Goal: Task Accomplishment & Management: Use online tool/utility

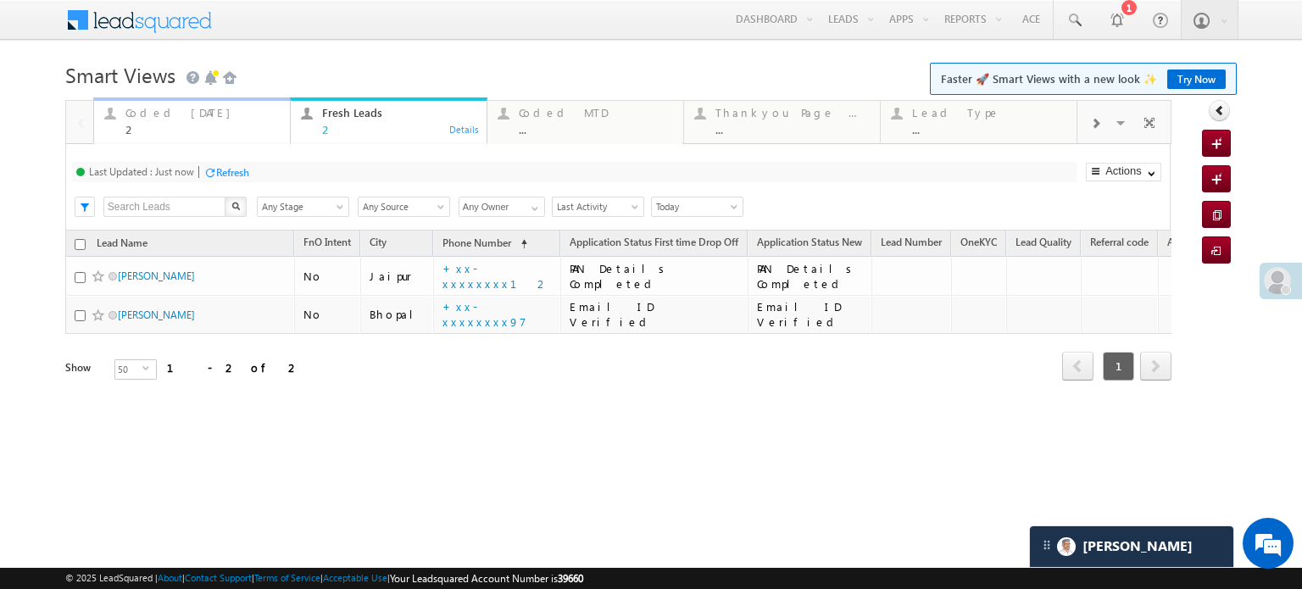
click at [165, 115] on div "Coded Today" at bounding box center [202, 113] width 154 height 14
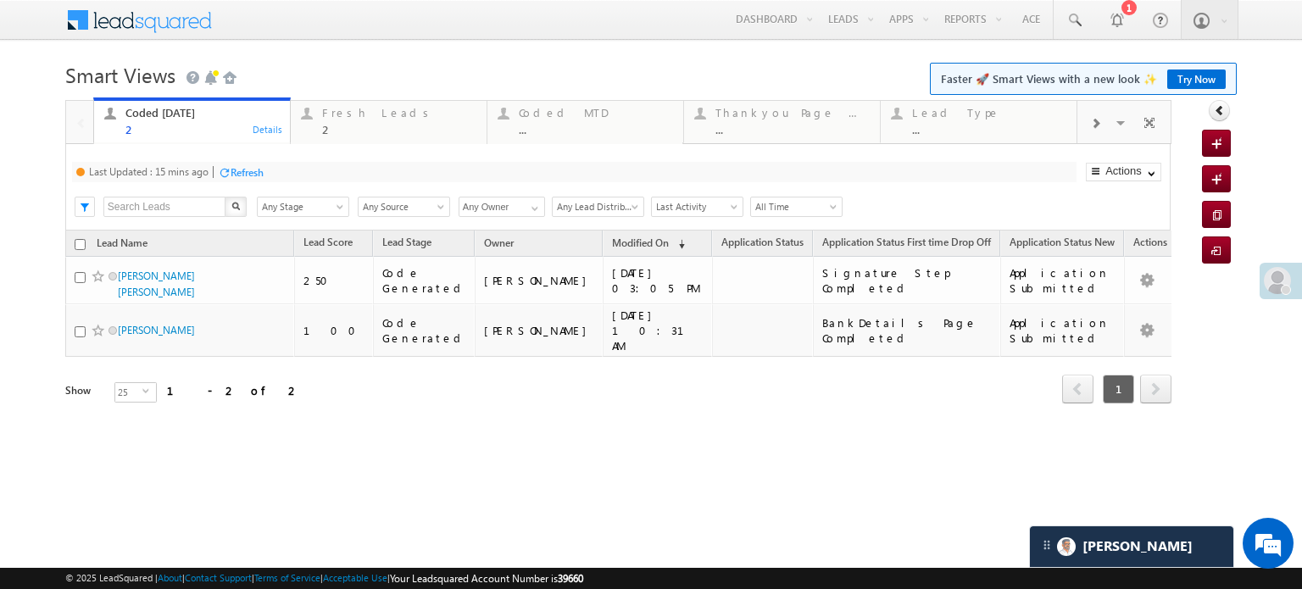
click at [234, 175] on div "Refresh" at bounding box center [246, 172] width 33 height 13
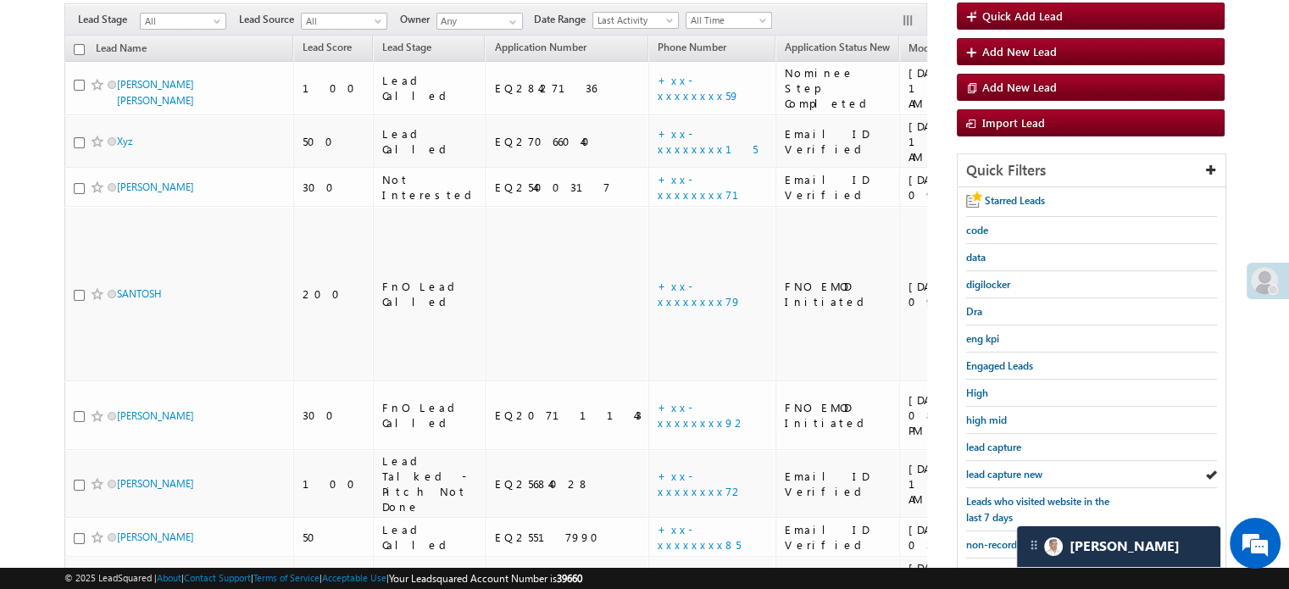
scroll to position [194, 0]
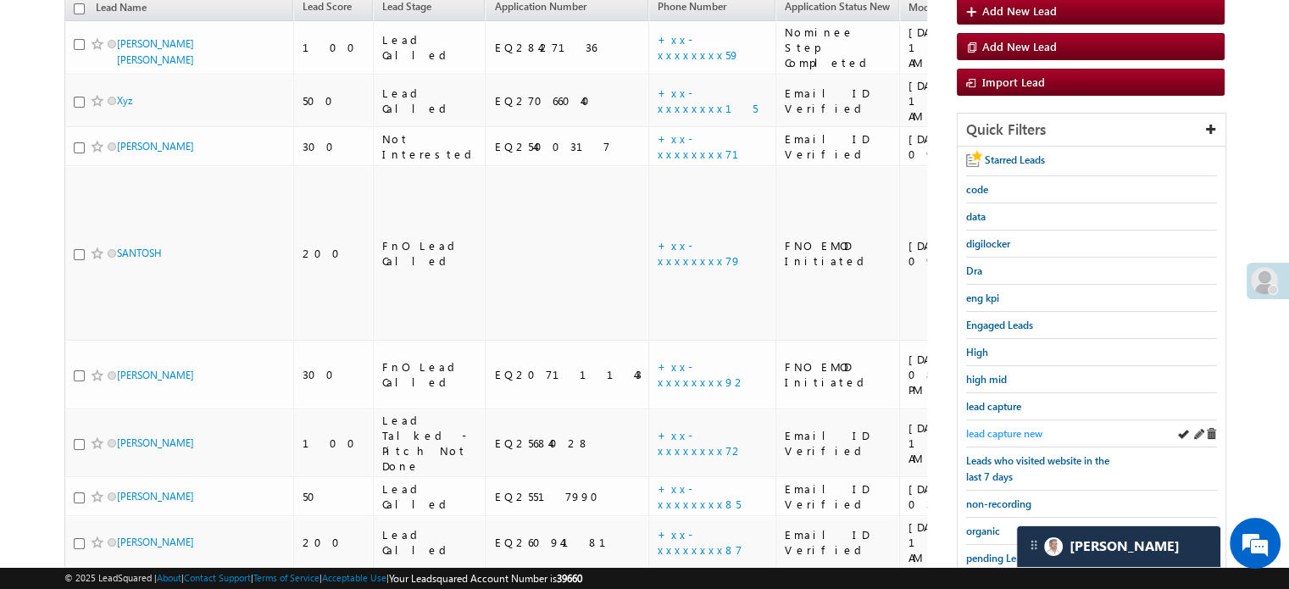
click at [986, 427] on span "lead capture new" at bounding box center [1004, 433] width 76 height 13
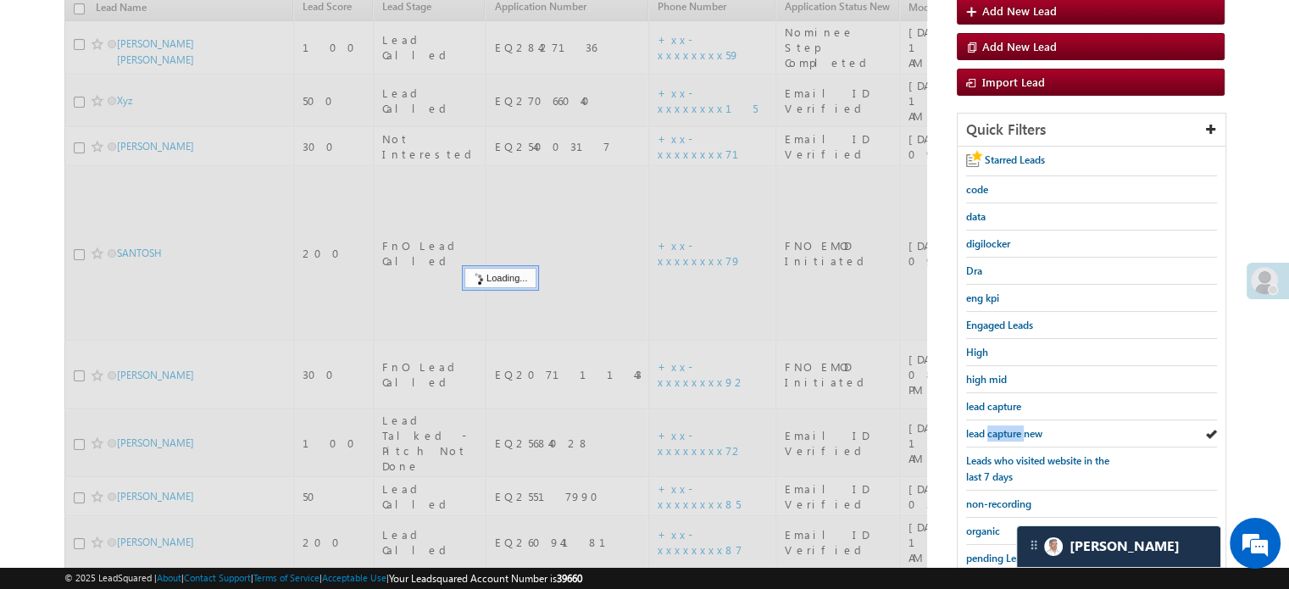
click at [986, 427] on span "lead capture new" at bounding box center [1004, 433] width 76 height 13
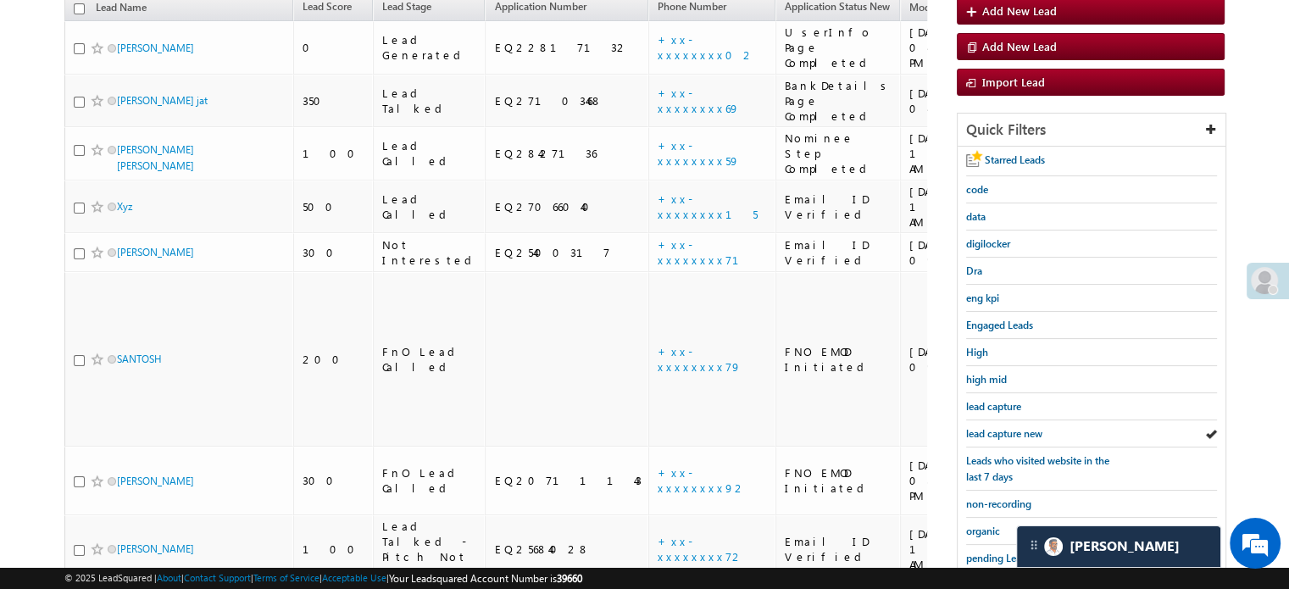
click at [986, 427] on span "lead capture new" at bounding box center [1004, 433] width 76 height 13
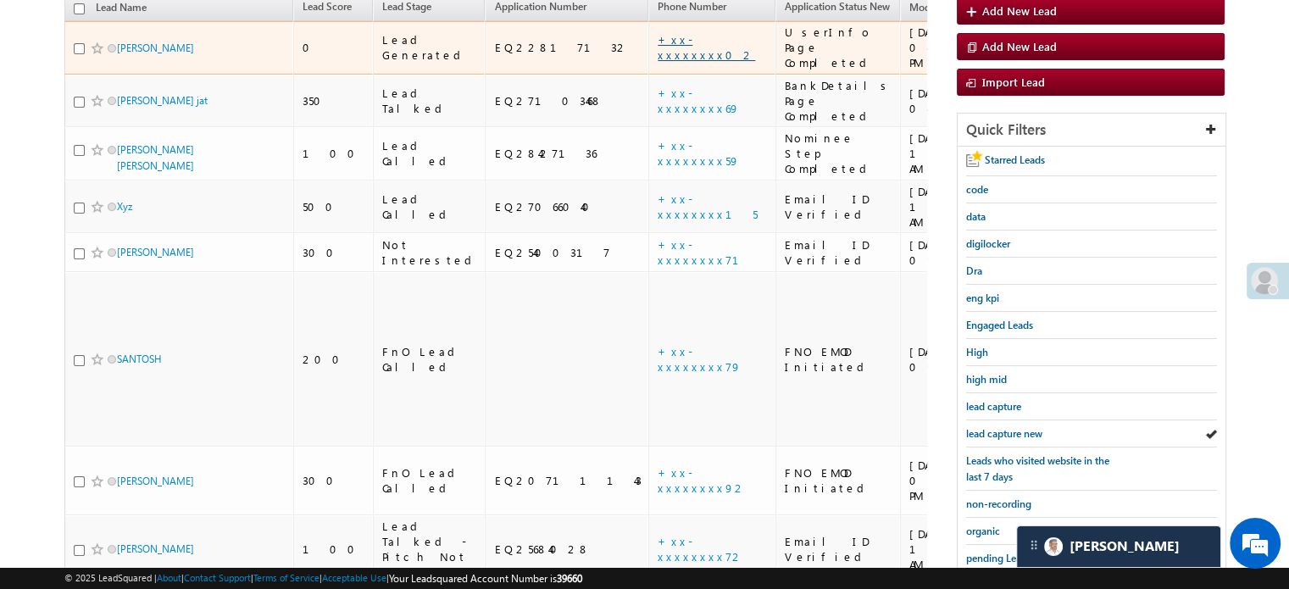
click at [658, 32] on link "+xx-xxxxxxxx02" at bounding box center [706, 47] width 97 height 30
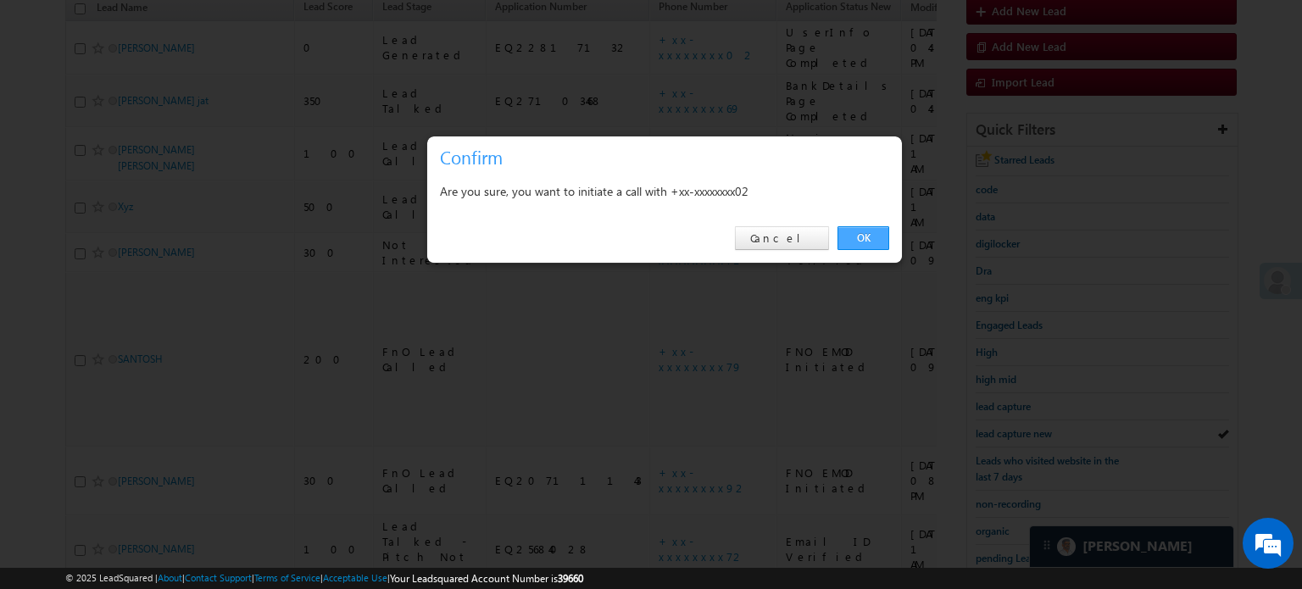
click at [866, 236] on link "OK" at bounding box center [863, 238] width 52 height 24
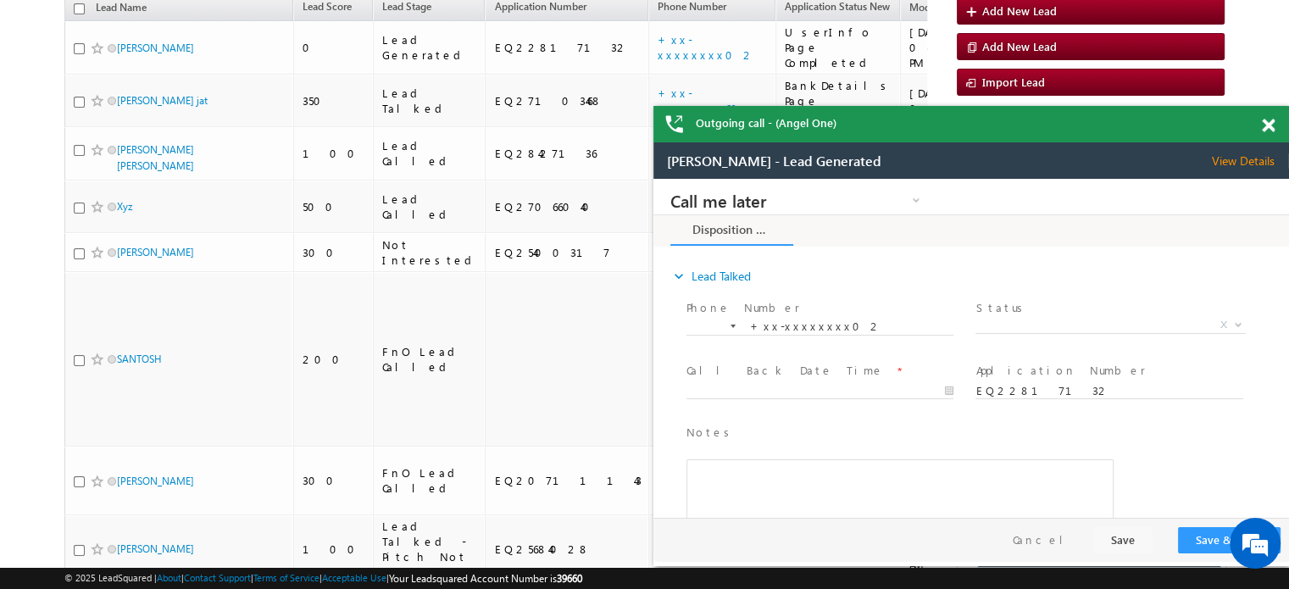
scroll to position [0, 0]
click at [1264, 128] on span at bounding box center [1268, 126] width 13 height 14
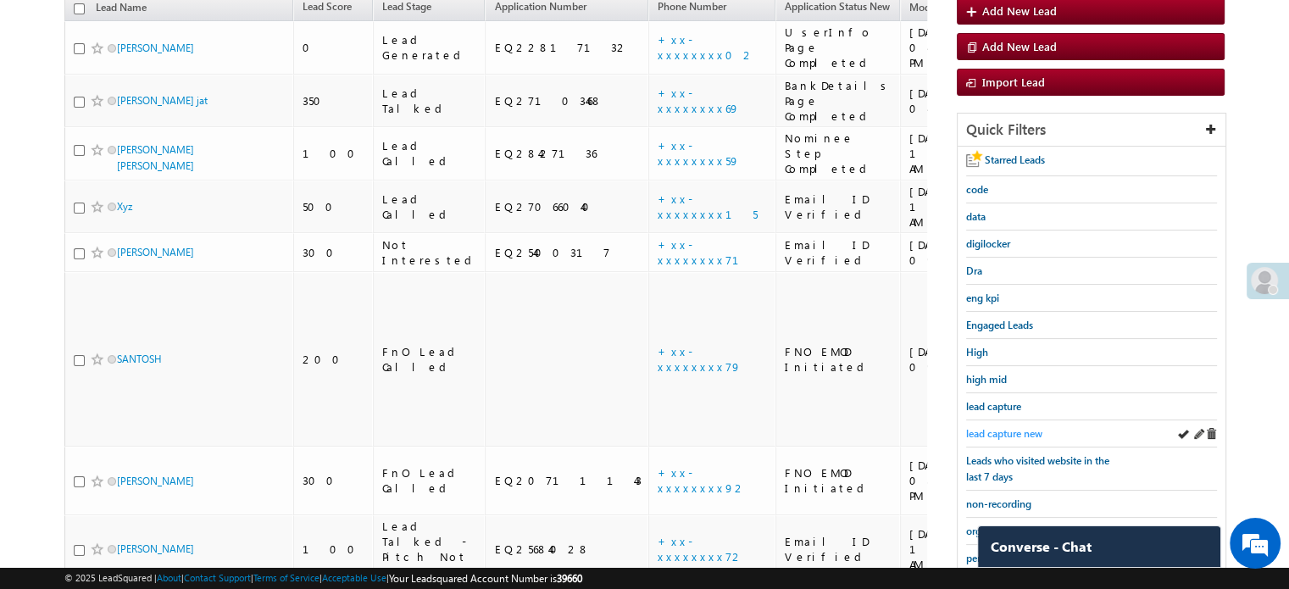
click at [1017, 434] on span "lead capture new" at bounding box center [1004, 433] width 76 height 13
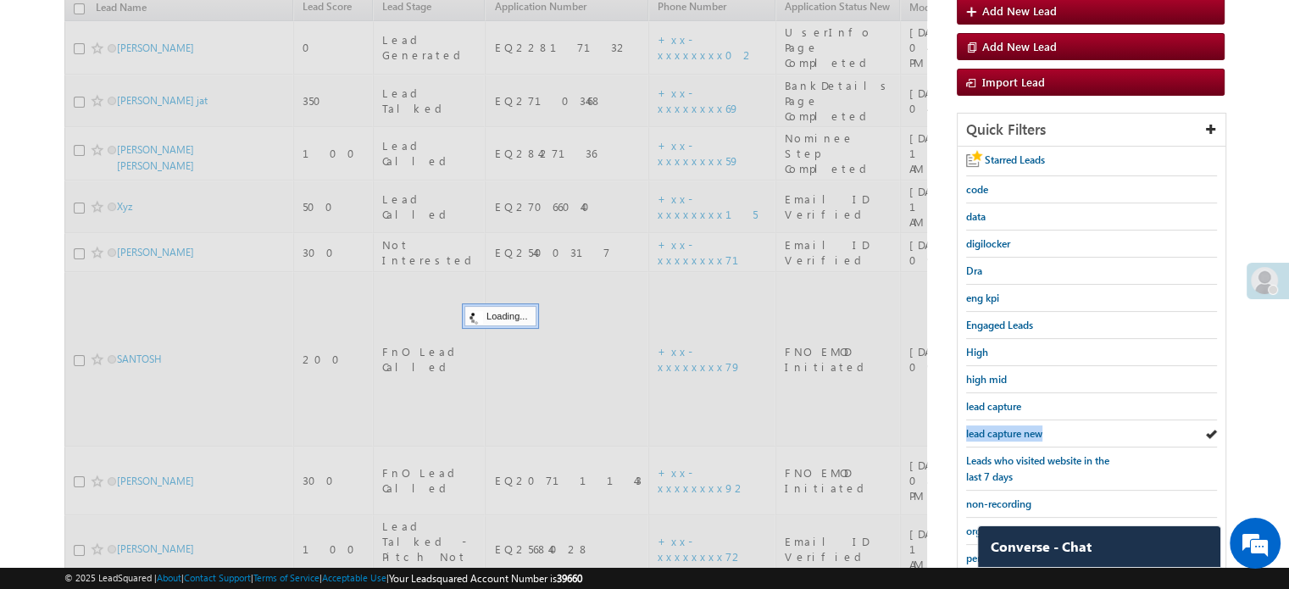
click at [1017, 434] on span "lead capture new" at bounding box center [1004, 433] width 76 height 13
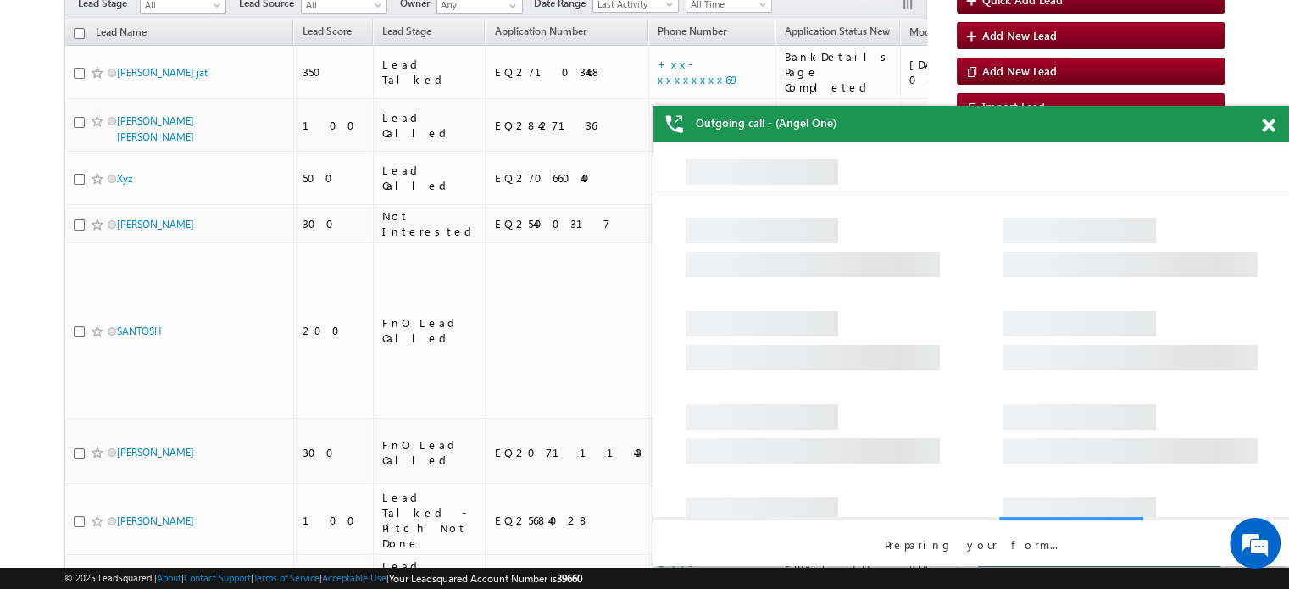
click at [1275, 116] on div at bounding box center [1277, 122] width 23 height 33
click at [1266, 127] on span at bounding box center [1268, 126] width 13 height 14
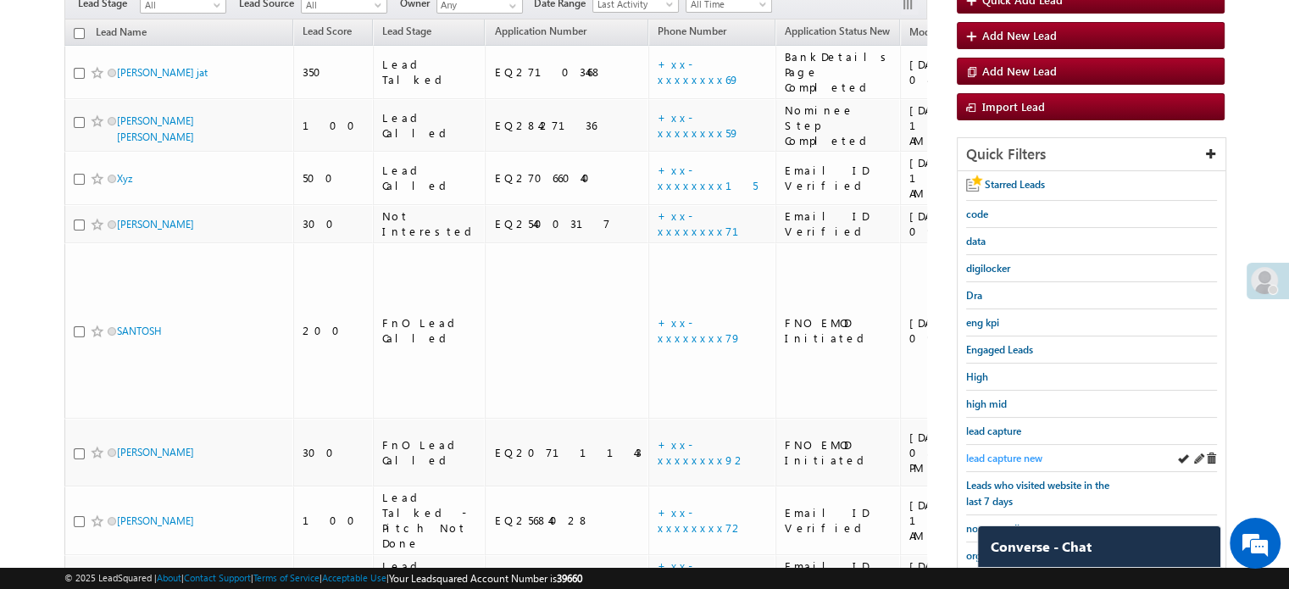
click at [986, 452] on span "lead capture new" at bounding box center [1004, 458] width 76 height 13
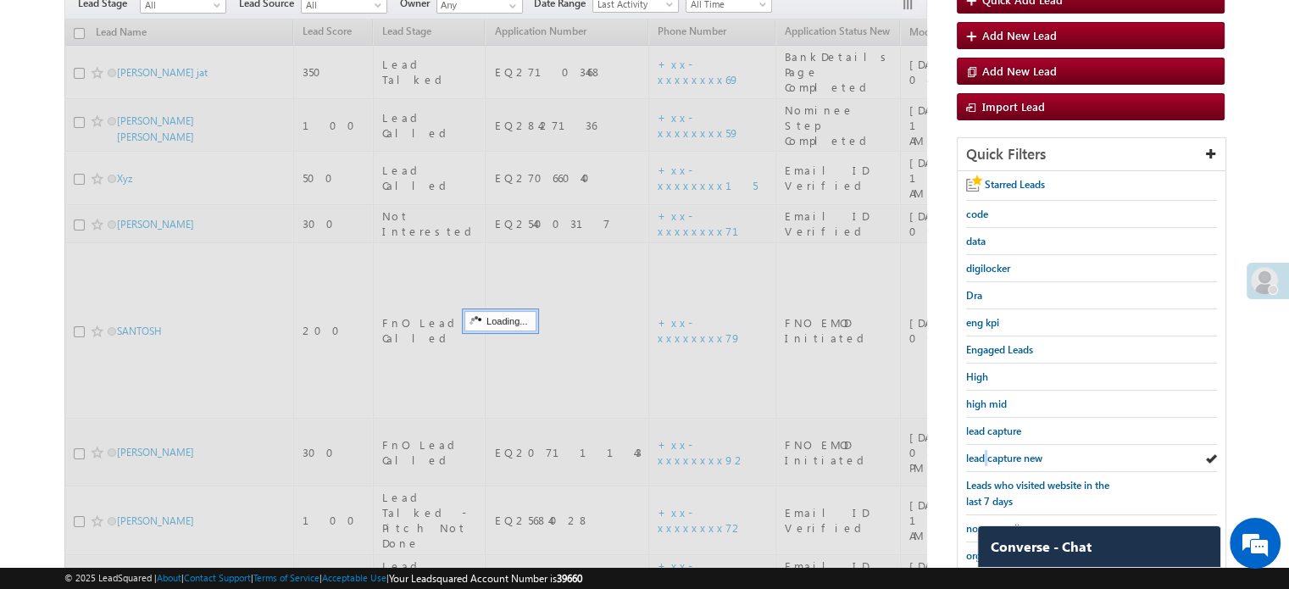
click at [986, 452] on span "lead capture new" at bounding box center [1004, 458] width 76 height 13
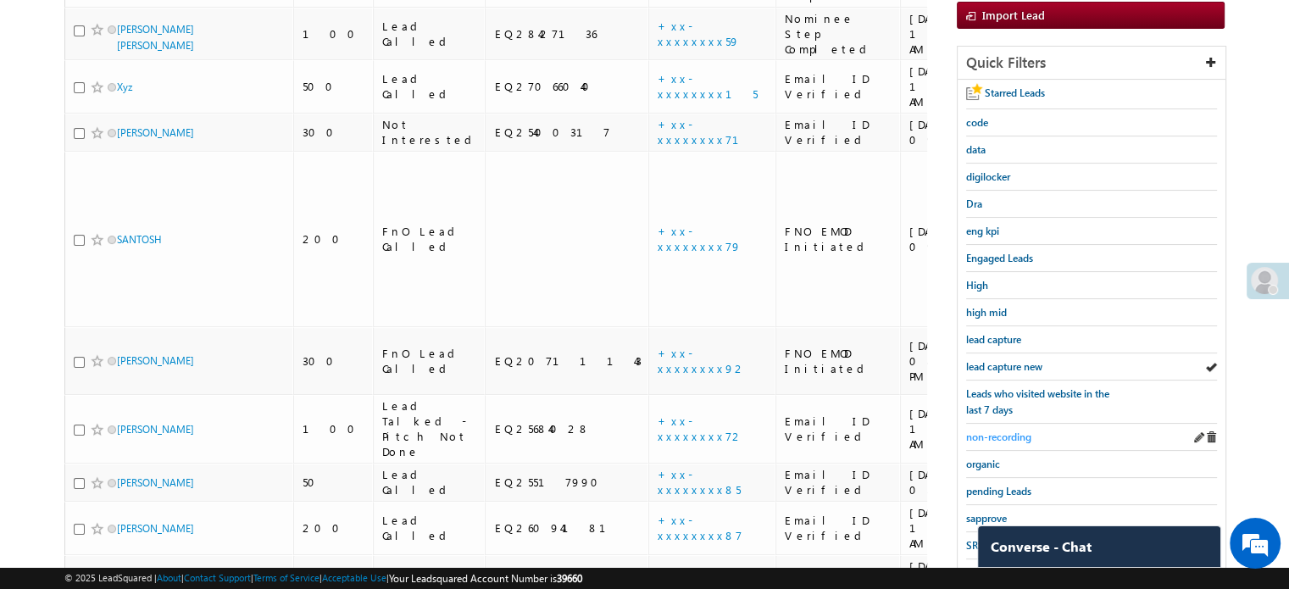
scroll to position [364, 0]
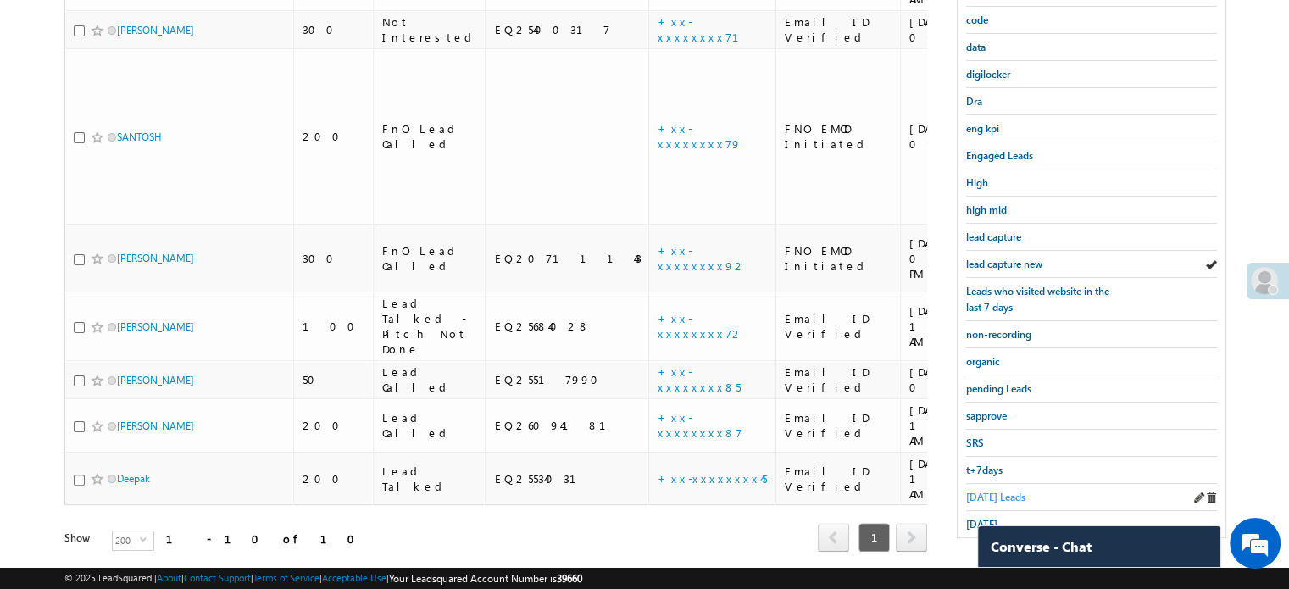
click at [1008, 494] on span "Today's Leads" at bounding box center [995, 497] width 59 height 13
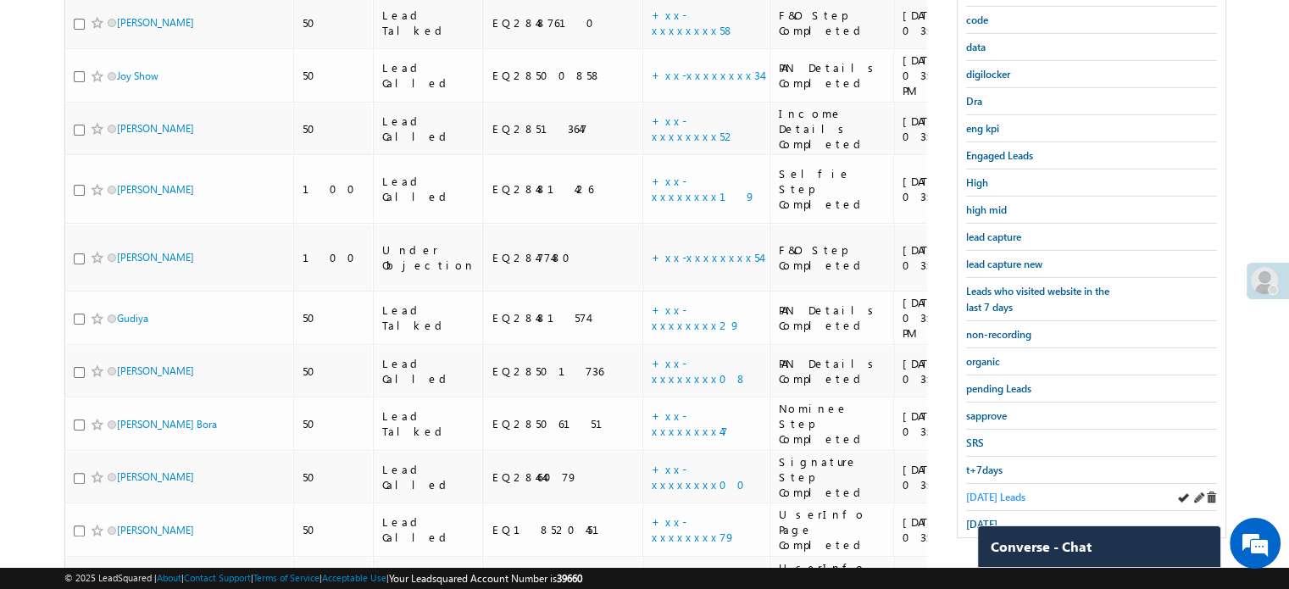
scroll to position [194, 0]
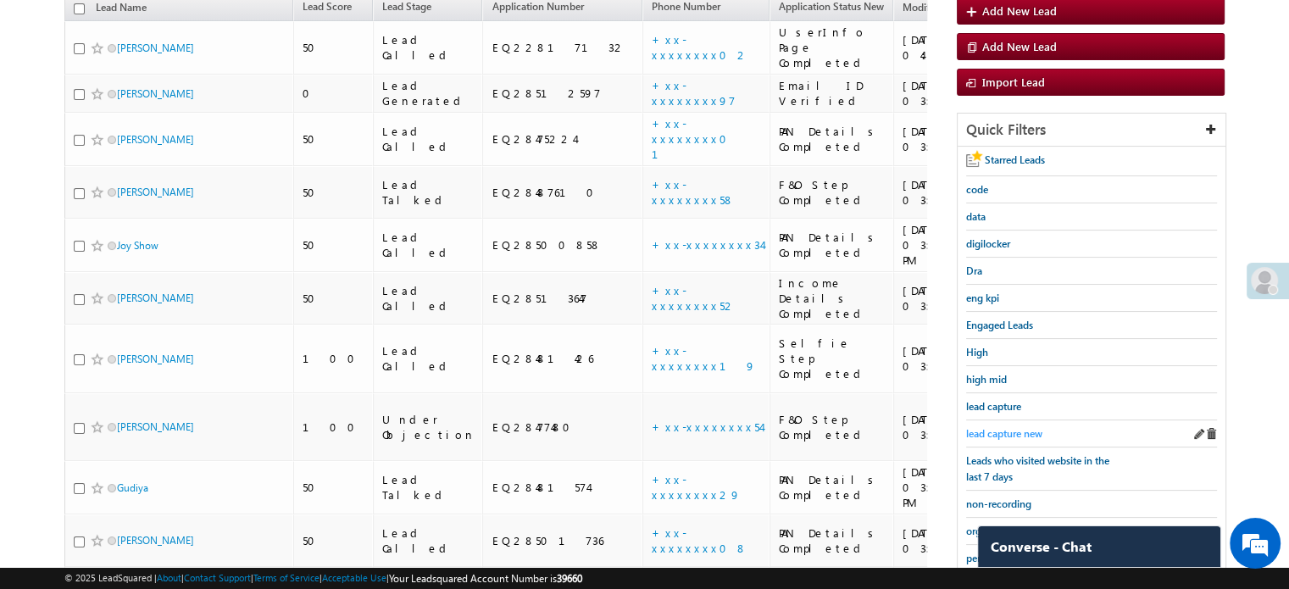
click at [1010, 427] on span "lead capture new" at bounding box center [1004, 433] width 76 height 13
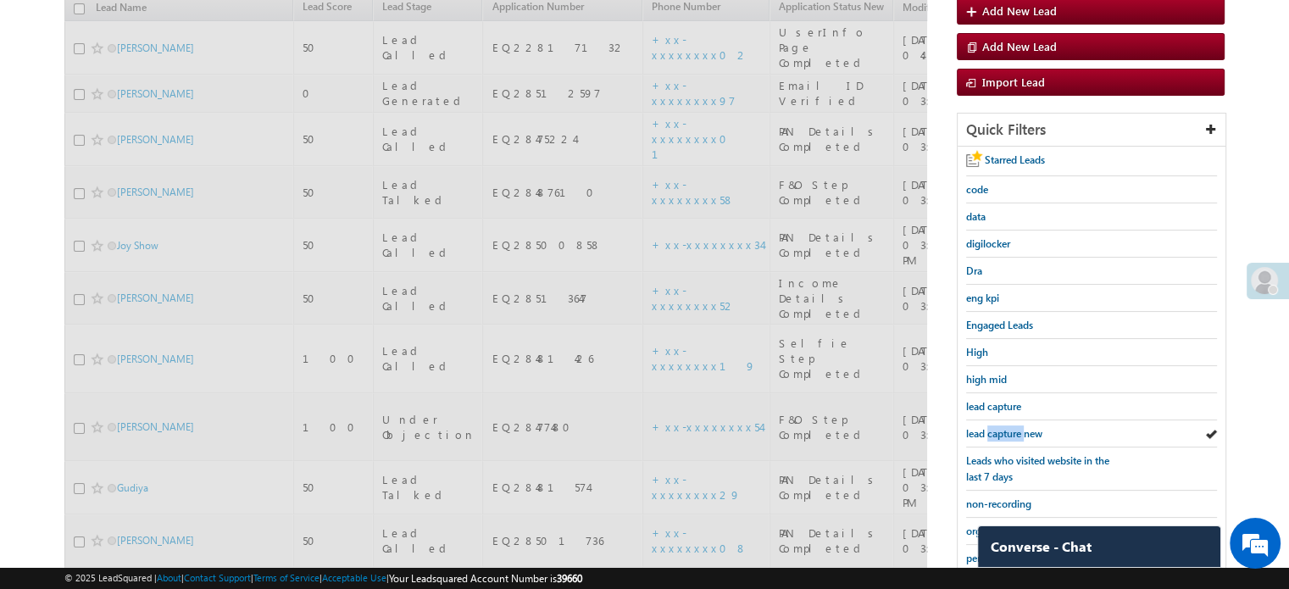
click at [1010, 427] on span "lead capture new" at bounding box center [1004, 433] width 76 height 13
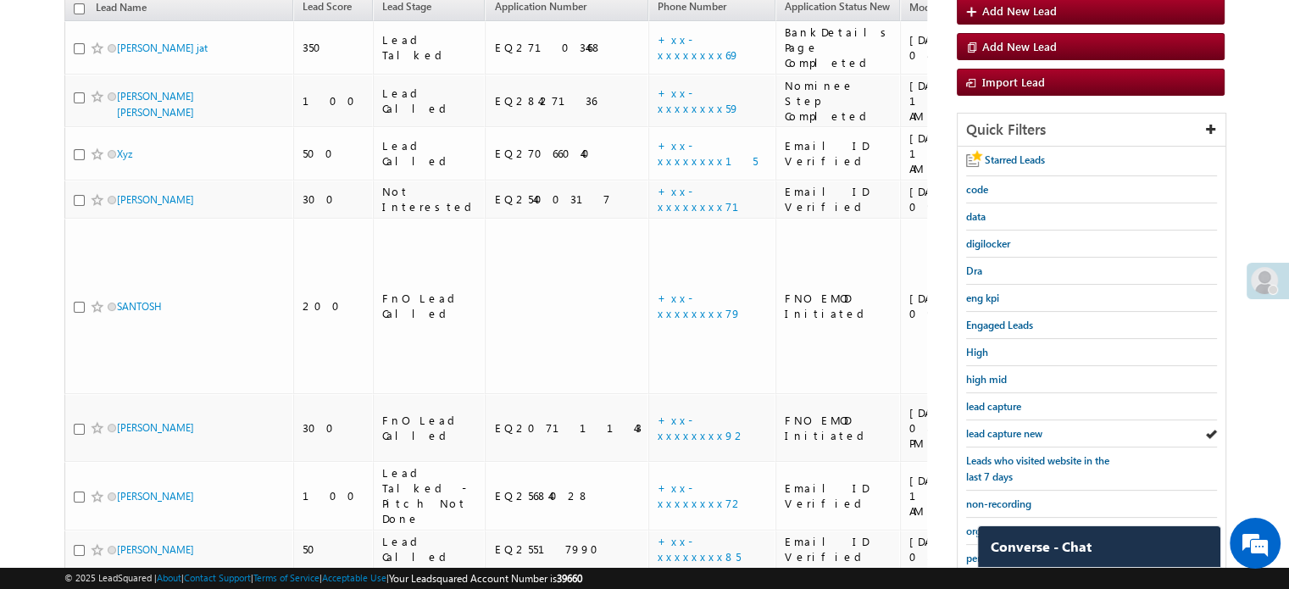
scroll to position [109, 0]
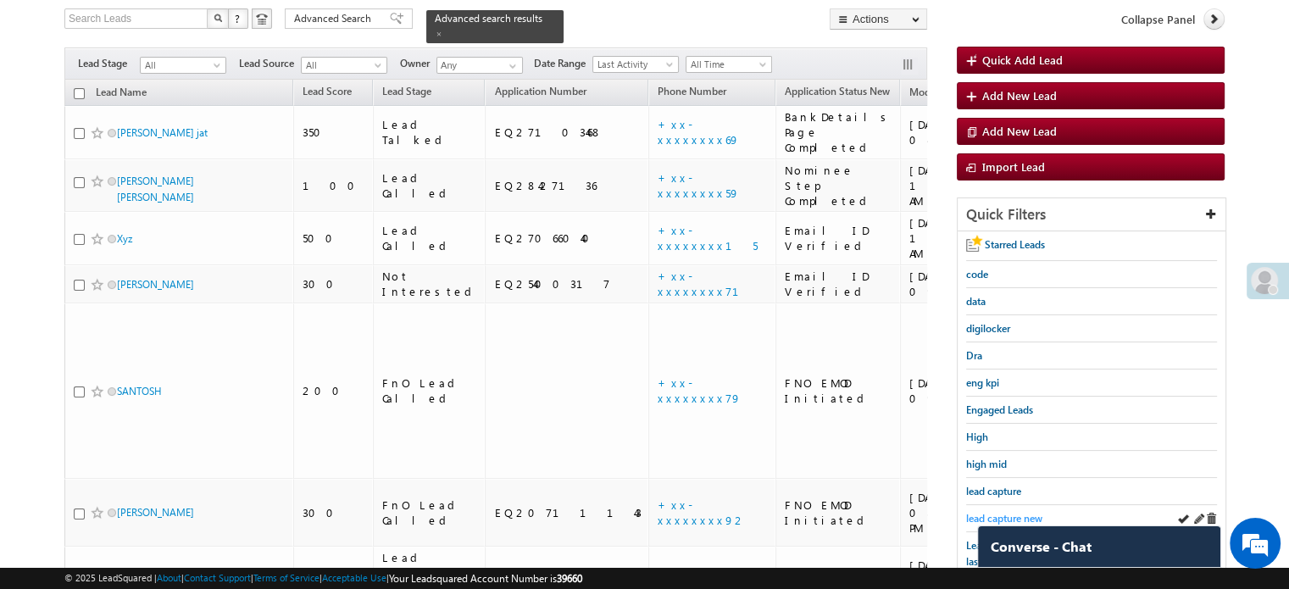
click at [986, 512] on span "lead capture new" at bounding box center [1004, 518] width 76 height 13
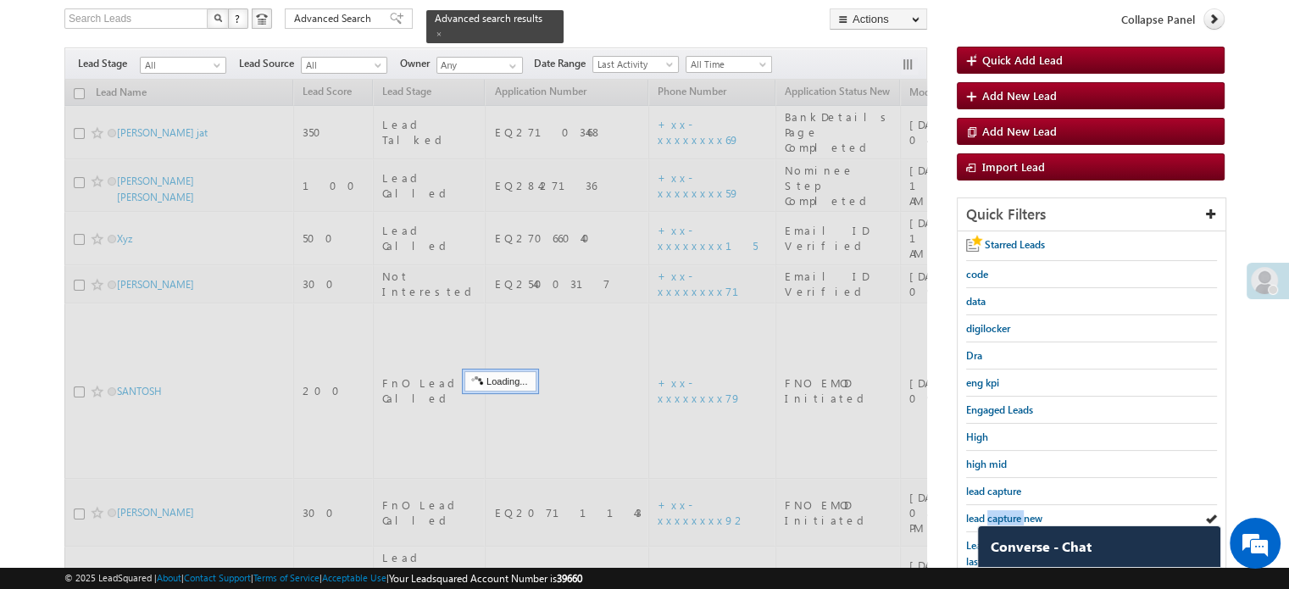
click at [986, 512] on span "lead capture new" at bounding box center [1004, 518] width 76 height 13
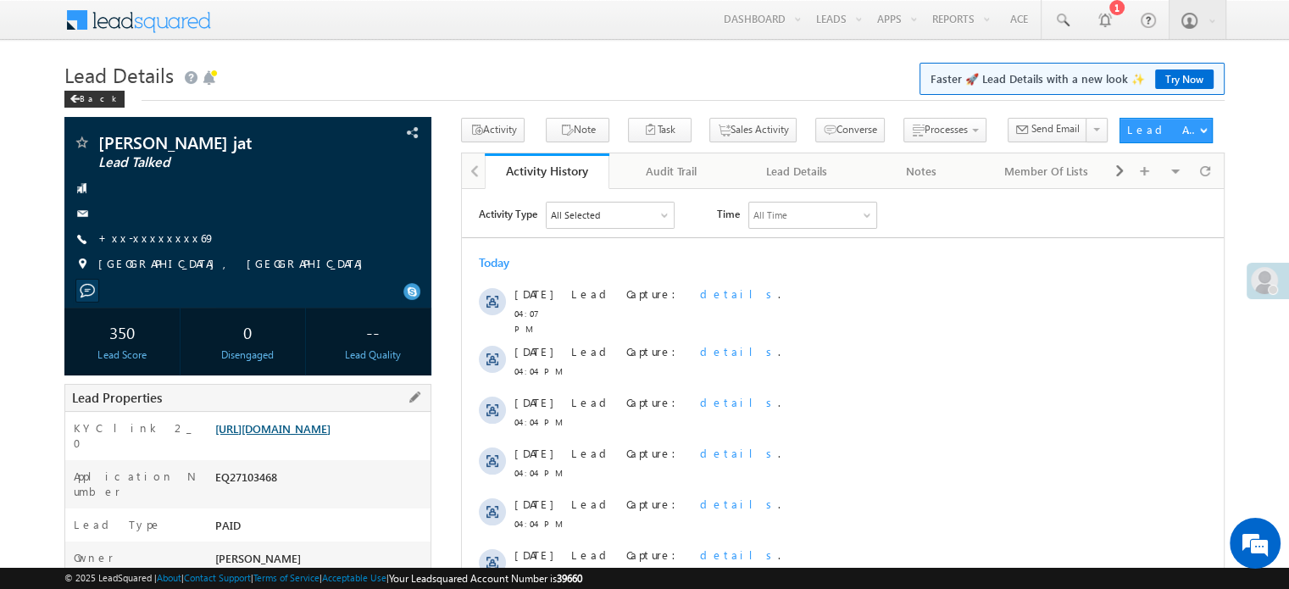
click at [308, 428] on link "https://angelbroking1-pk3em7sa.customui-test.leadsquared.com?leadId=e427bed8-86…" at bounding box center [272, 428] width 115 height 14
click at [161, 243] on link "+xx-xxxxxxxx69" at bounding box center [156, 237] width 117 height 14
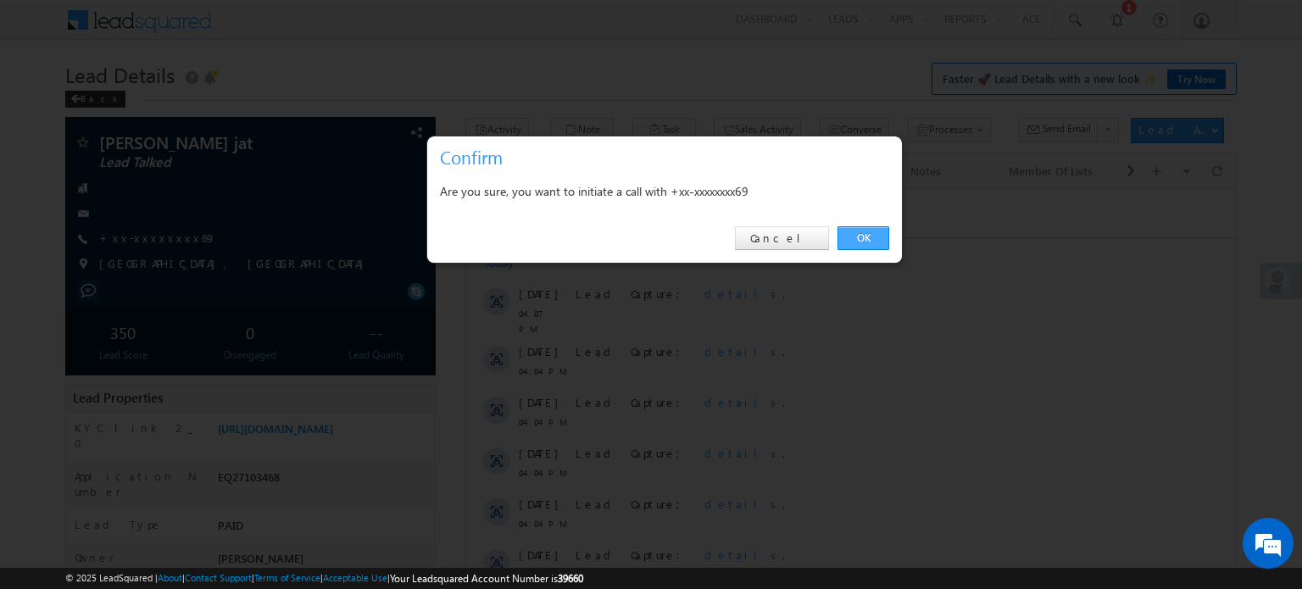
click at [860, 236] on link "OK" at bounding box center [863, 238] width 52 height 24
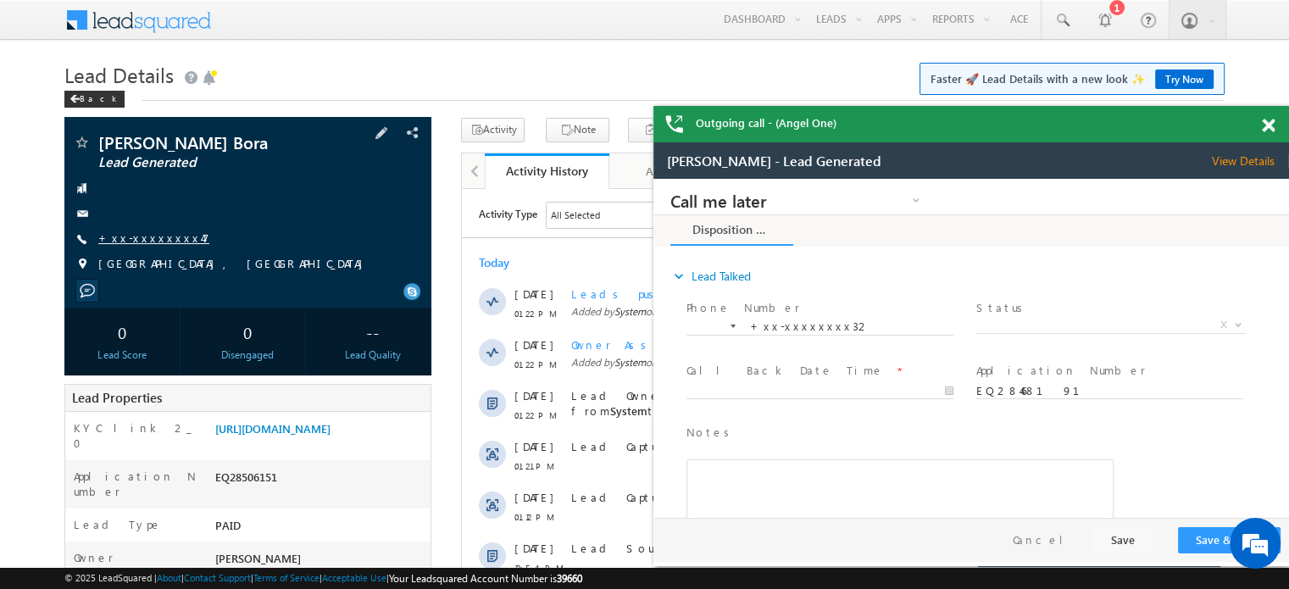
click at [140, 243] on link "+xx-xxxxxxxx47" at bounding box center [153, 237] width 111 height 14
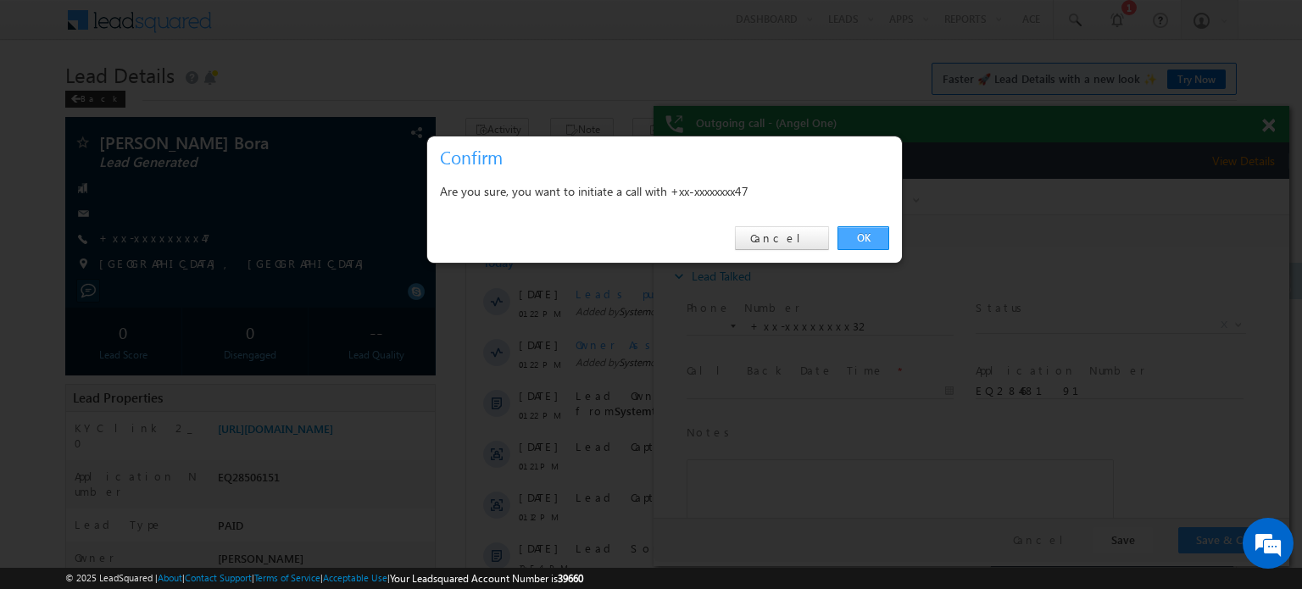
click at [864, 231] on link "OK" at bounding box center [863, 238] width 52 height 24
